Goal: Task Accomplishment & Management: Manage account settings

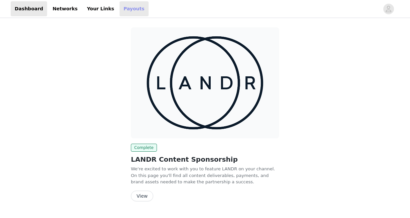
click at [125, 8] on link "Payouts" at bounding box center [134, 8] width 29 height 15
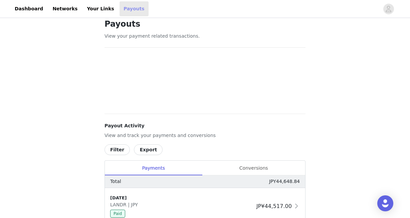
scroll to position [60, 0]
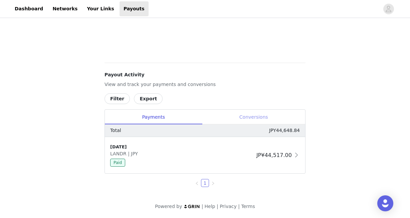
click at [240, 55] on iframe at bounding box center [205, 30] width 201 height 50
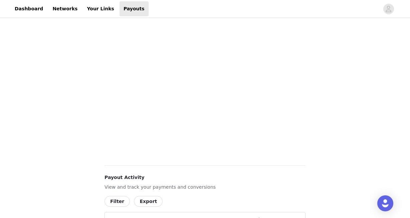
scroll to position [213, 0]
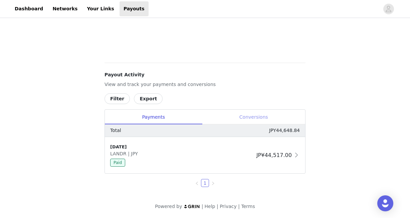
click at [270, 115] on div "Conversions" at bounding box center [253, 117] width 103 height 15
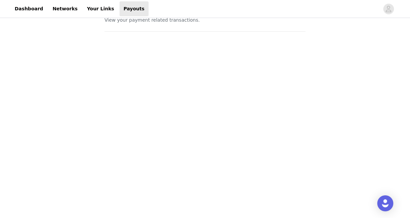
scroll to position [0, 0]
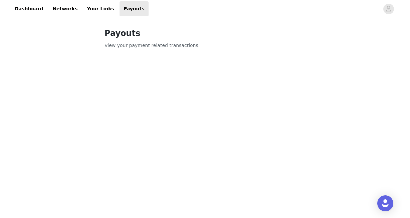
click at [44, 6] on div "Dashboard Networks Your Links Payouts" at bounding box center [80, 8] width 138 height 15
click at [35, 10] on link "Dashboard" at bounding box center [29, 8] width 36 height 15
